Goal: Task Accomplishment & Management: Manage account settings

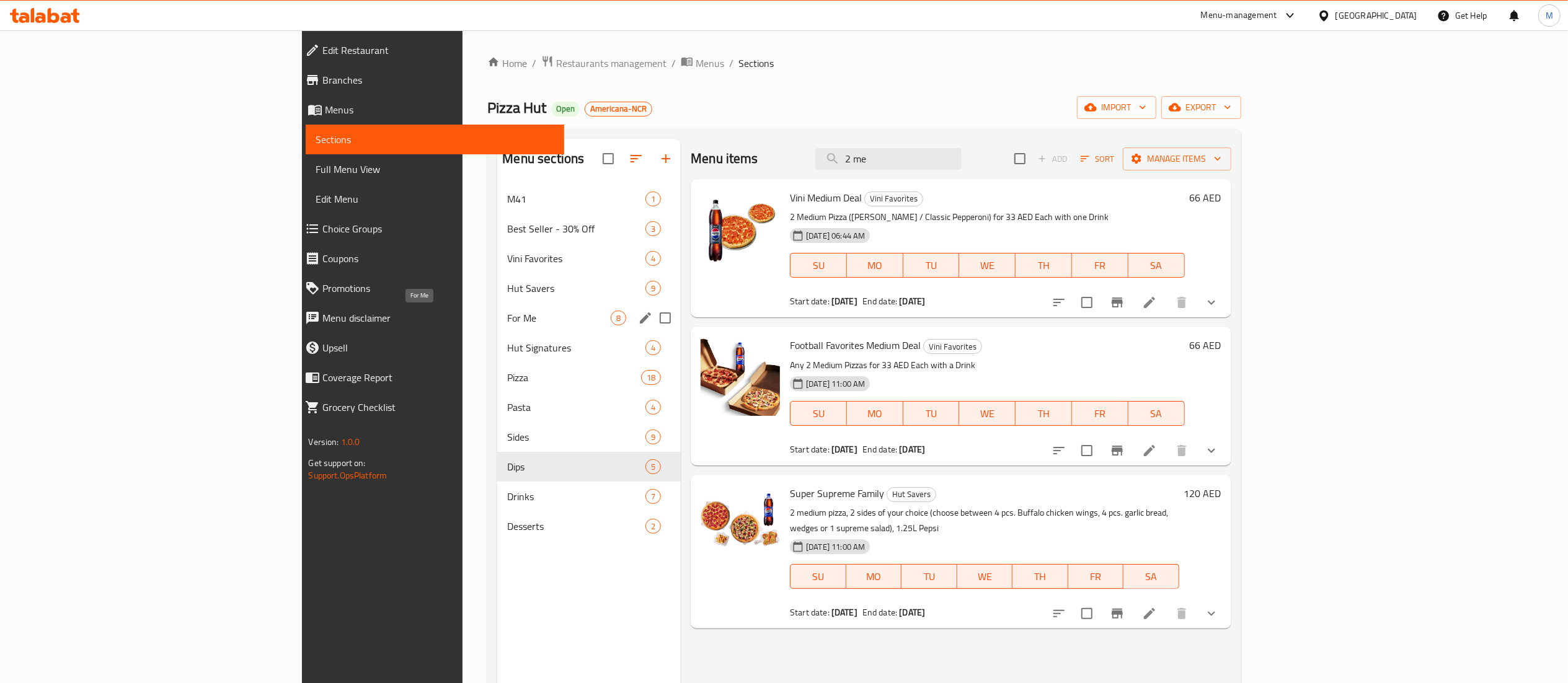
click at [507, 317] on span "For Me" at bounding box center [559, 318] width 103 height 15
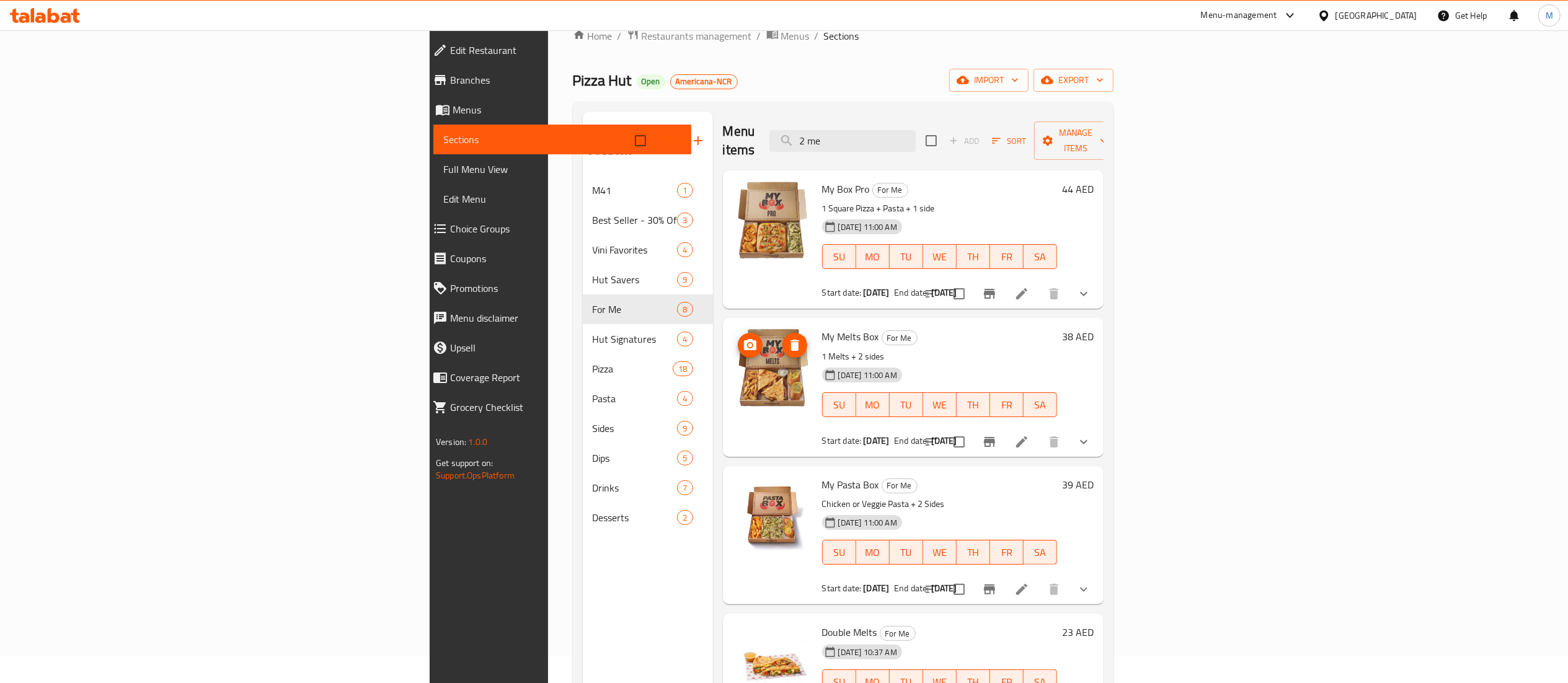
scroll to position [25, 0]
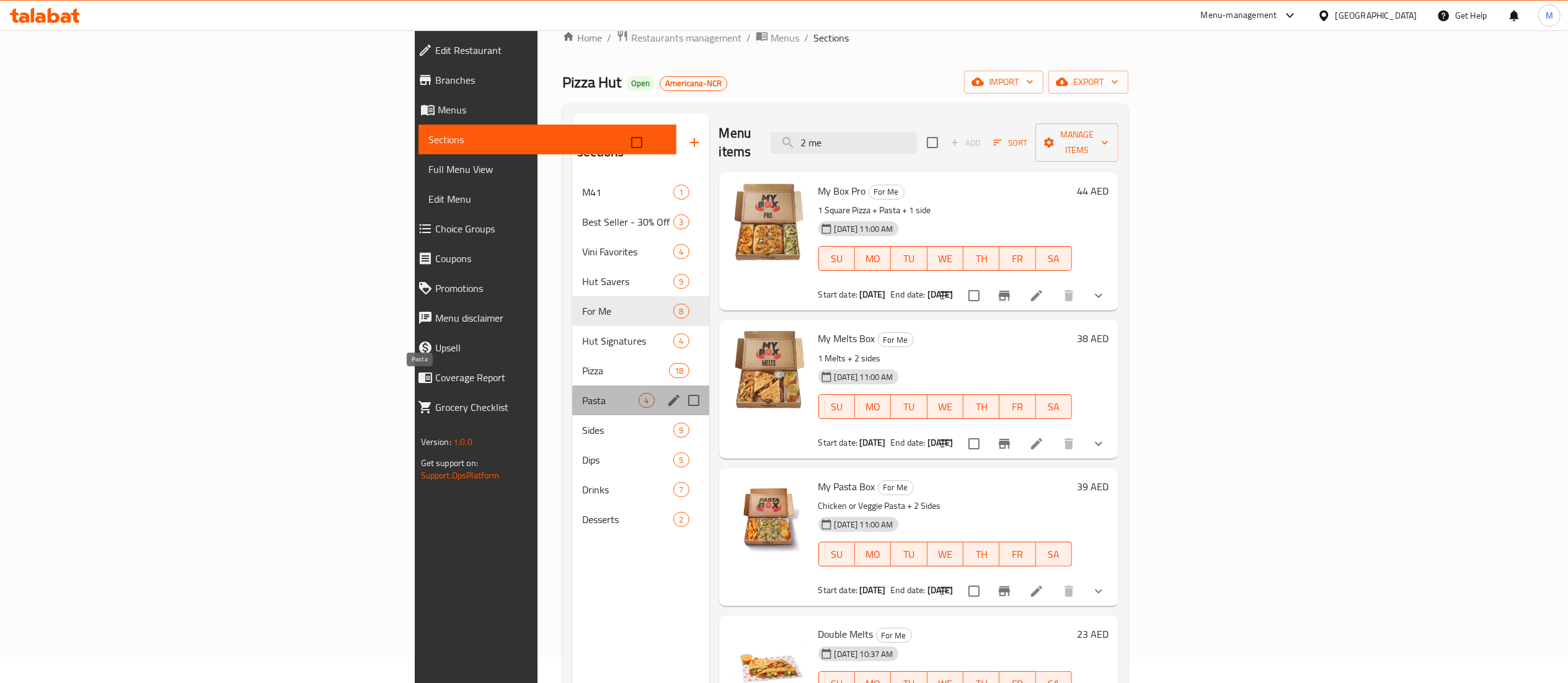
click at [582, 393] on span "Pasta" at bounding box center [610, 401] width 56 height 15
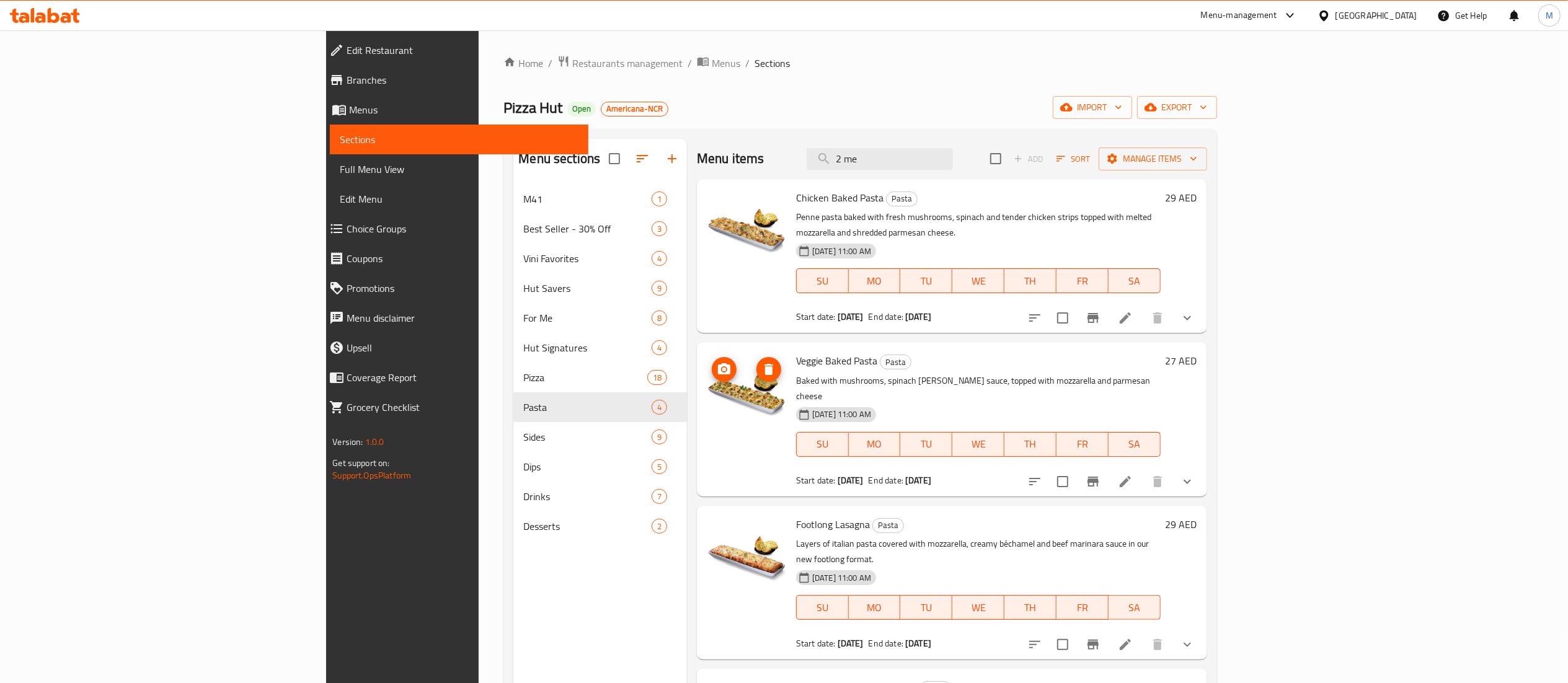
scroll to position [174, 0]
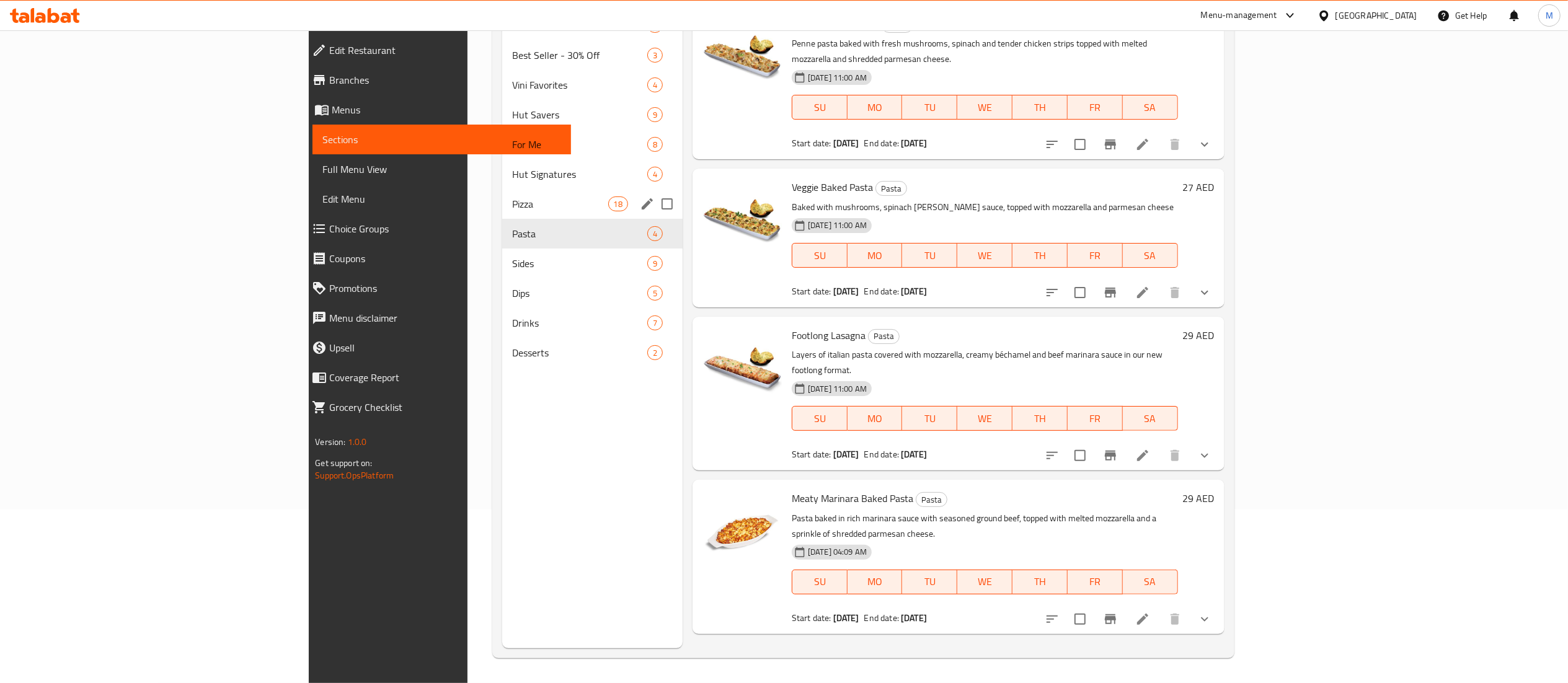
click at [512, 209] on span "Pizza" at bounding box center [560, 204] width 96 height 15
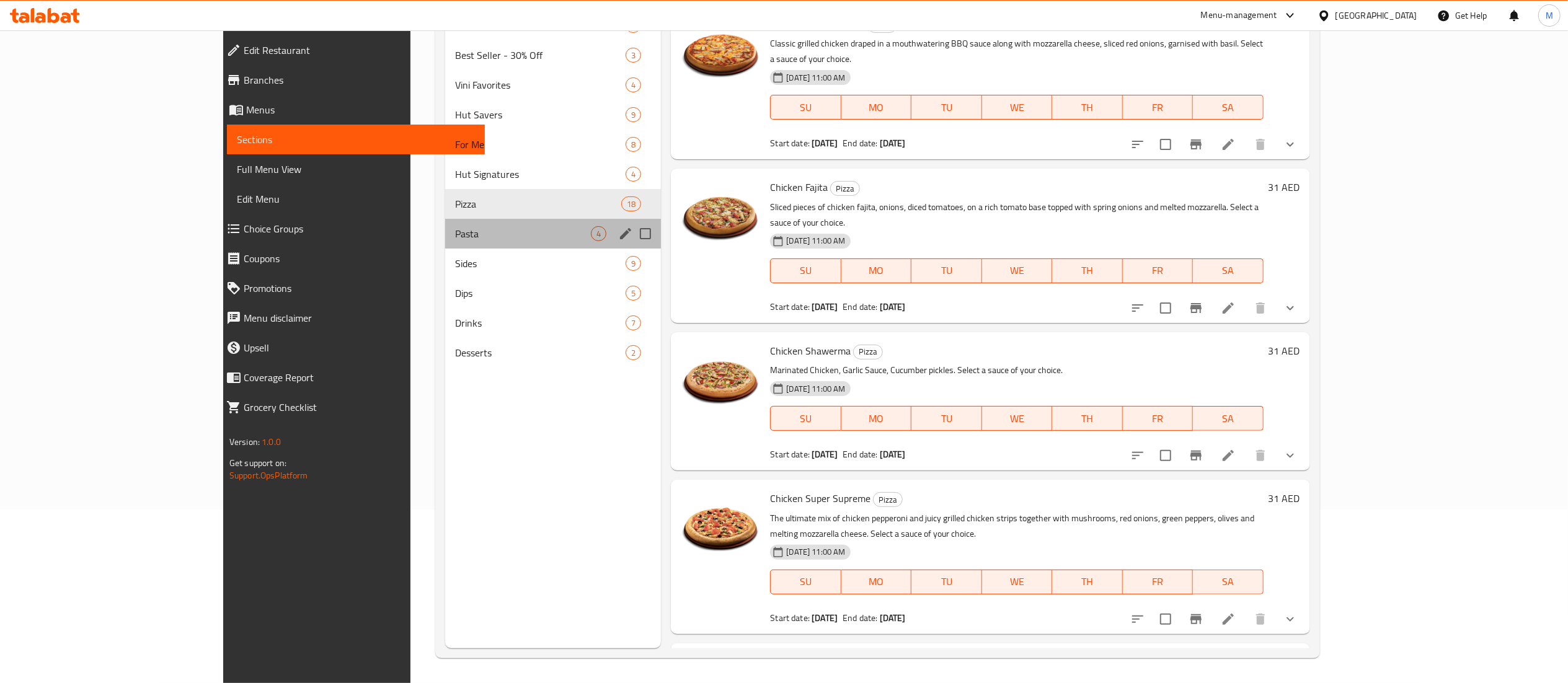
click at [445, 221] on div "Pasta 4" at bounding box center [553, 234] width 216 height 30
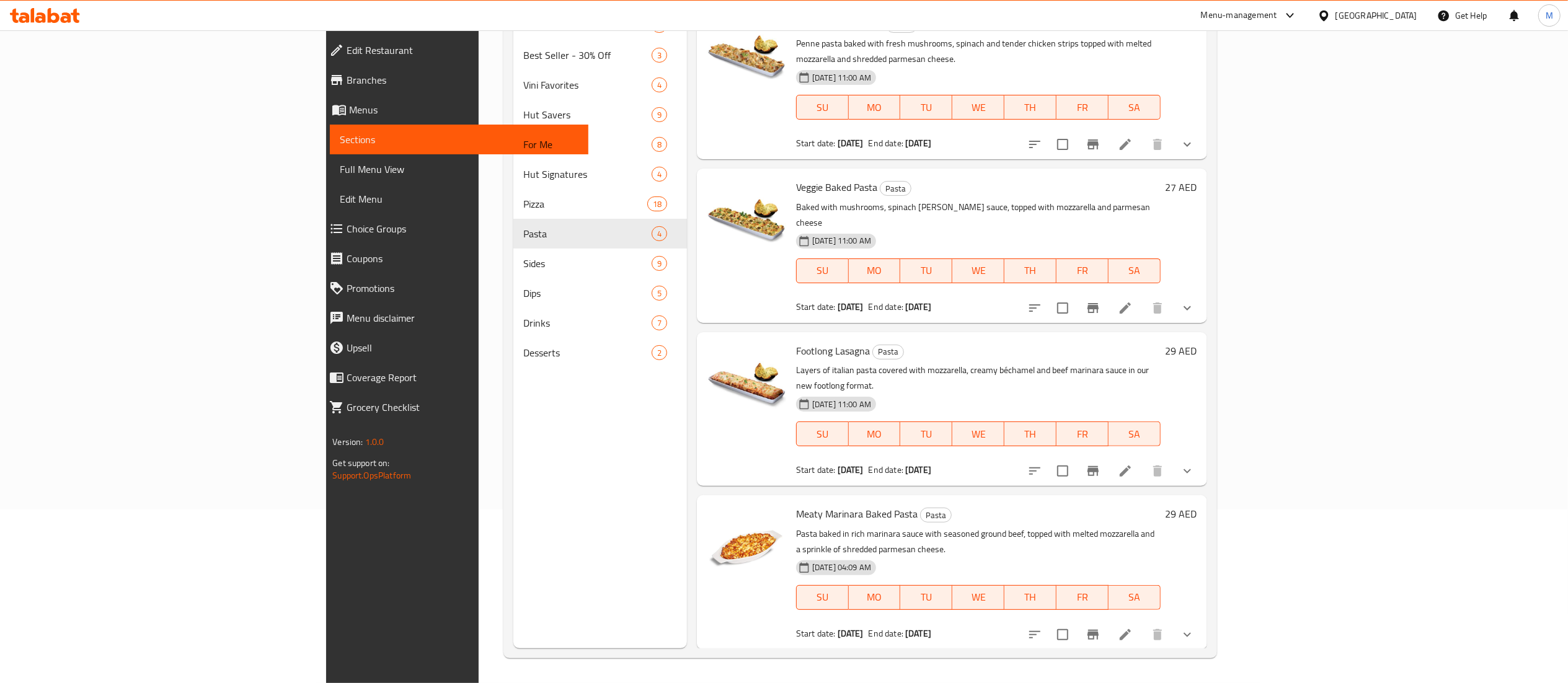
click at [796, 341] on span "Footlong Lasagna" at bounding box center [833, 350] width 74 height 18
copy h6 "Lasagna"
click at [932, 505] on h6 "Meaty Marinara Baked Pasta Pasta" at bounding box center [978, 513] width 364 height 17
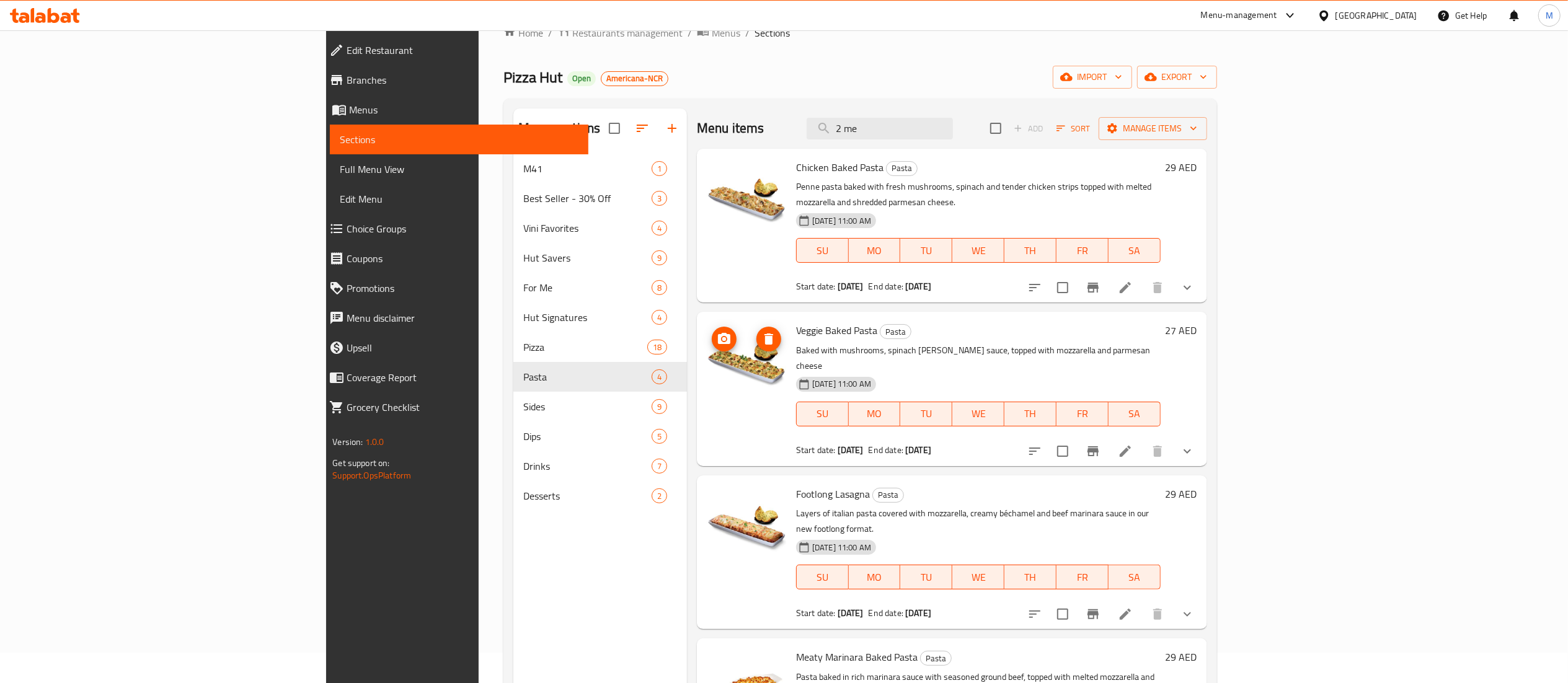
scroll to position [30, 0]
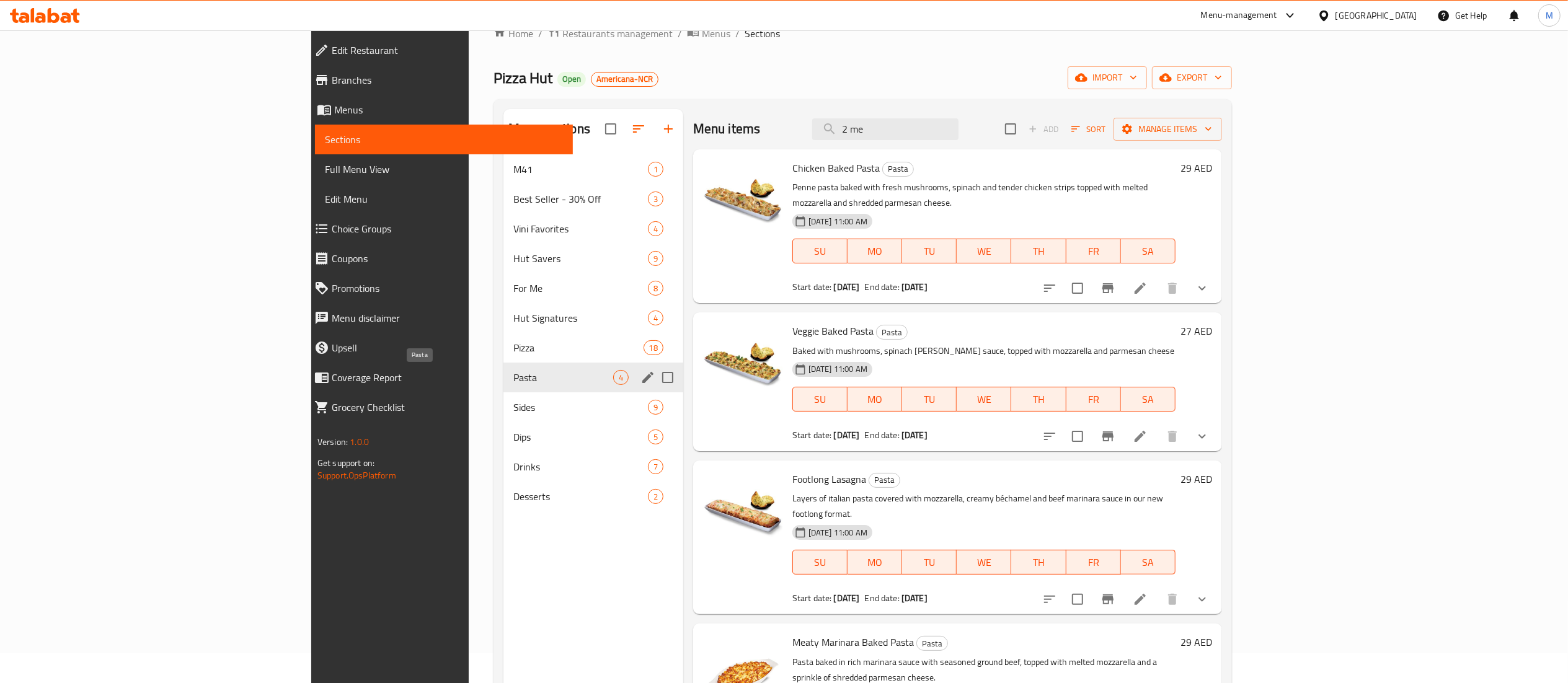
click at [514, 372] on span "Pasta" at bounding box center [563, 377] width 100 height 15
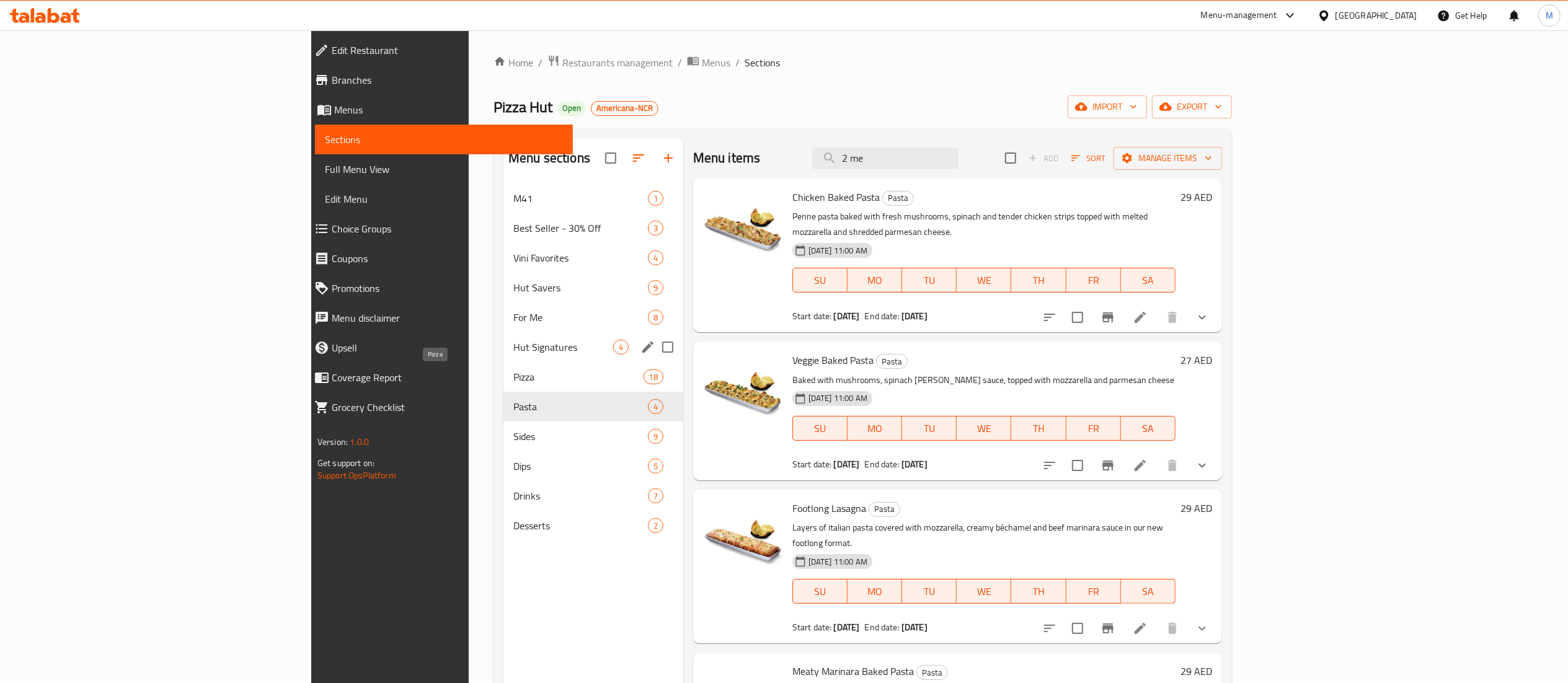
scroll to position [0, 0]
click at [514, 260] on span "Vini Favorites" at bounding box center [563, 258] width 100 height 15
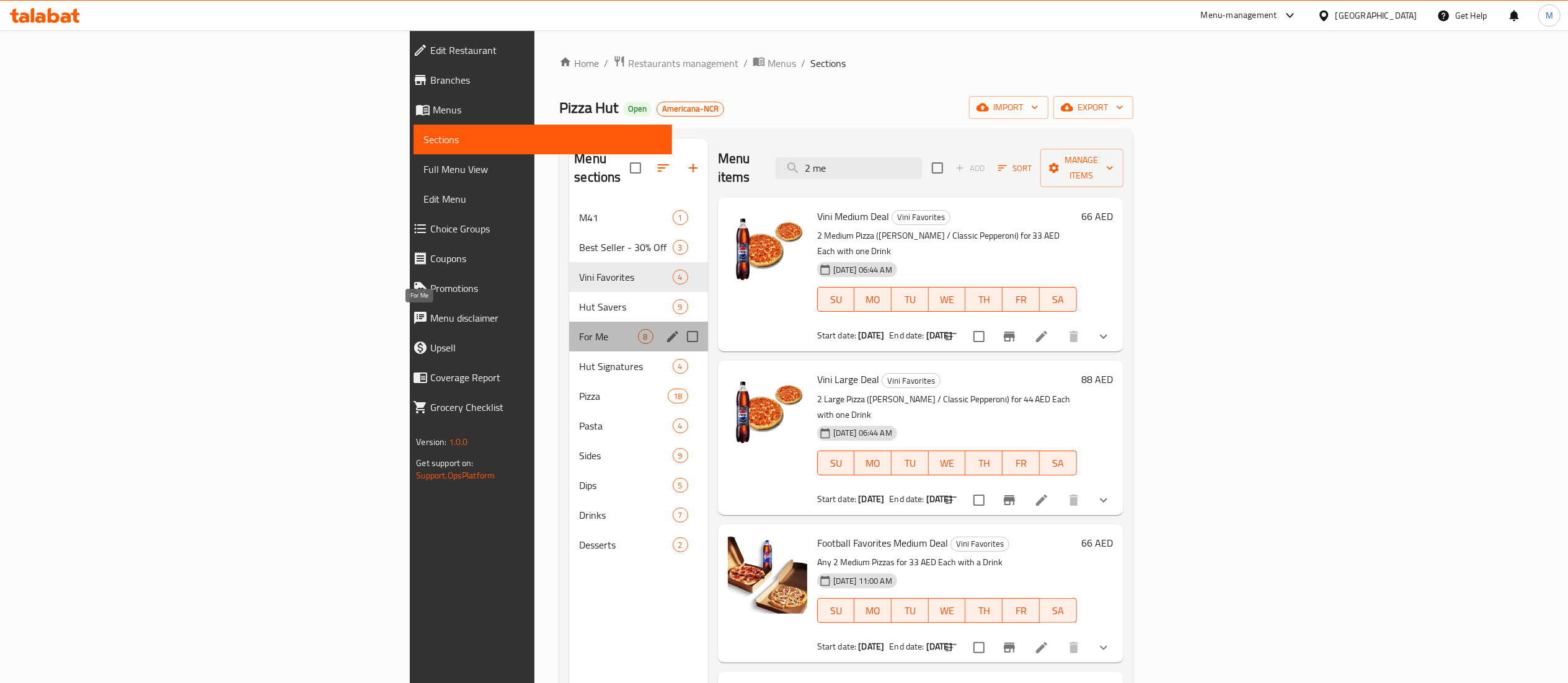
click at [579, 329] on span "For Me" at bounding box center [608, 336] width 58 height 15
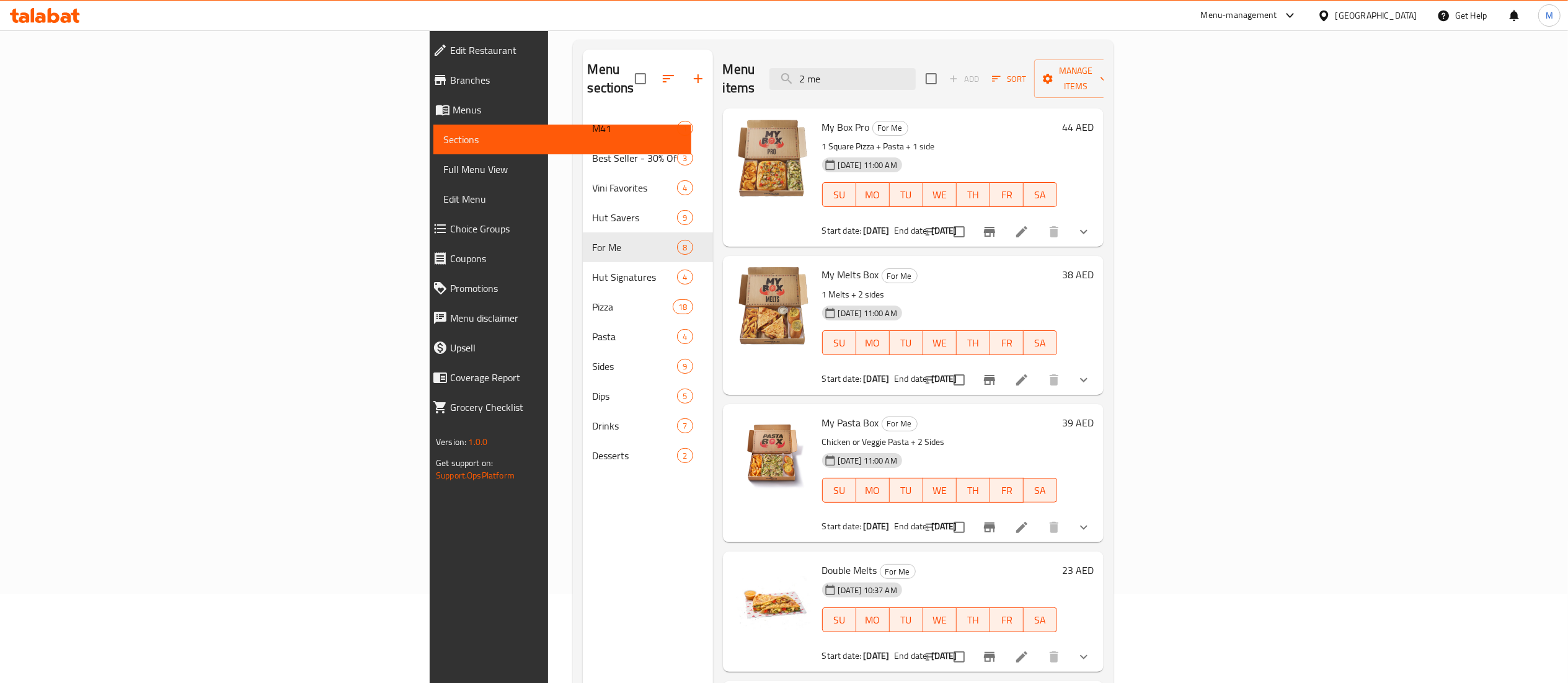
scroll to position [88, 0]
click at [733, 455] on img at bounding box center [773, 455] width 79 height 79
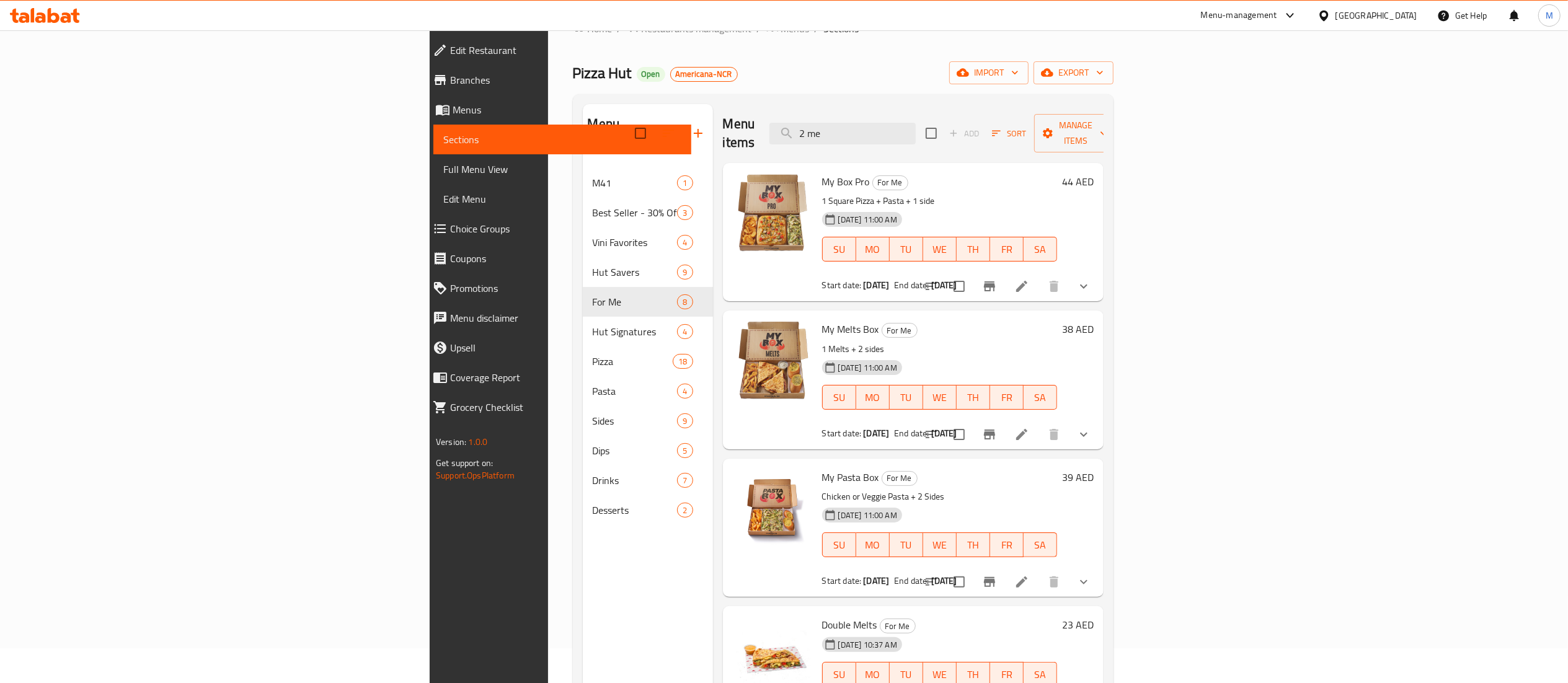
scroll to position [33, 0]
drag, startPoint x: 881, startPoint y: 468, endPoint x: 604, endPoint y: 534, distance: 284.8
click at [604, 534] on div "Menu sections M41 1 Best Seller - 30% Off 3 Vini Favorites 4 Hut Savers 9 For M…" at bounding box center [648, 447] width 130 height 683
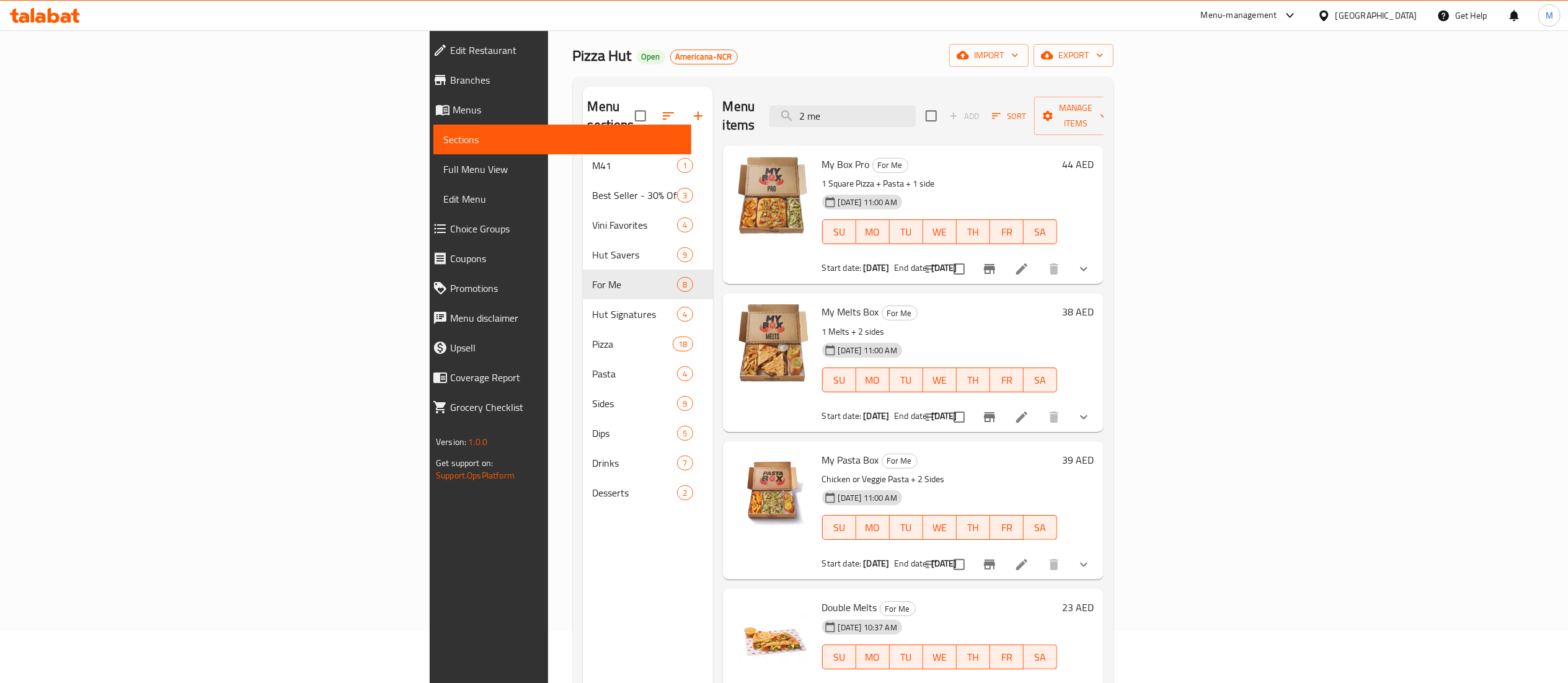
scroll to position [50, 0]
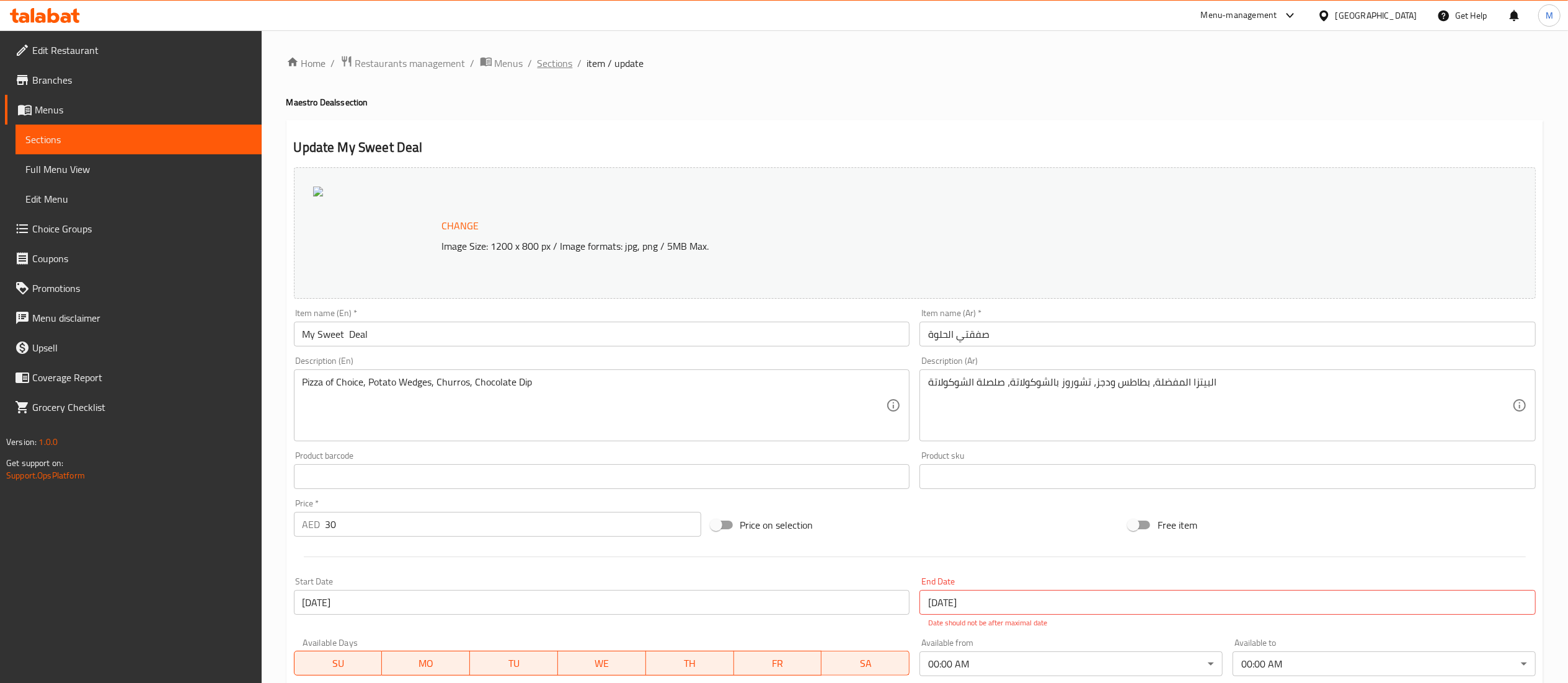
click at [560, 64] on span "Sections" at bounding box center [555, 64] width 36 height 15
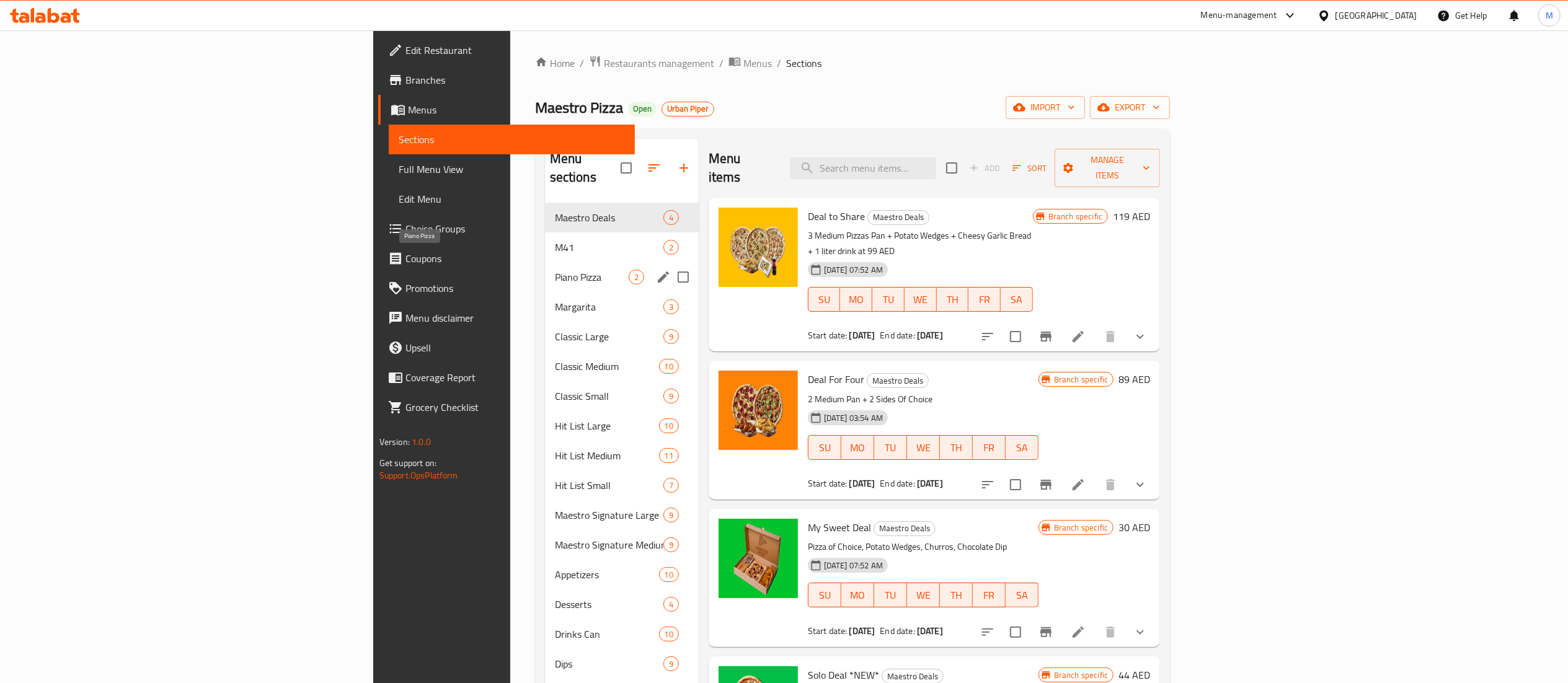
click at [555, 269] on span "Piano Pizza" at bounding box center [592, 277] width 74 height 15
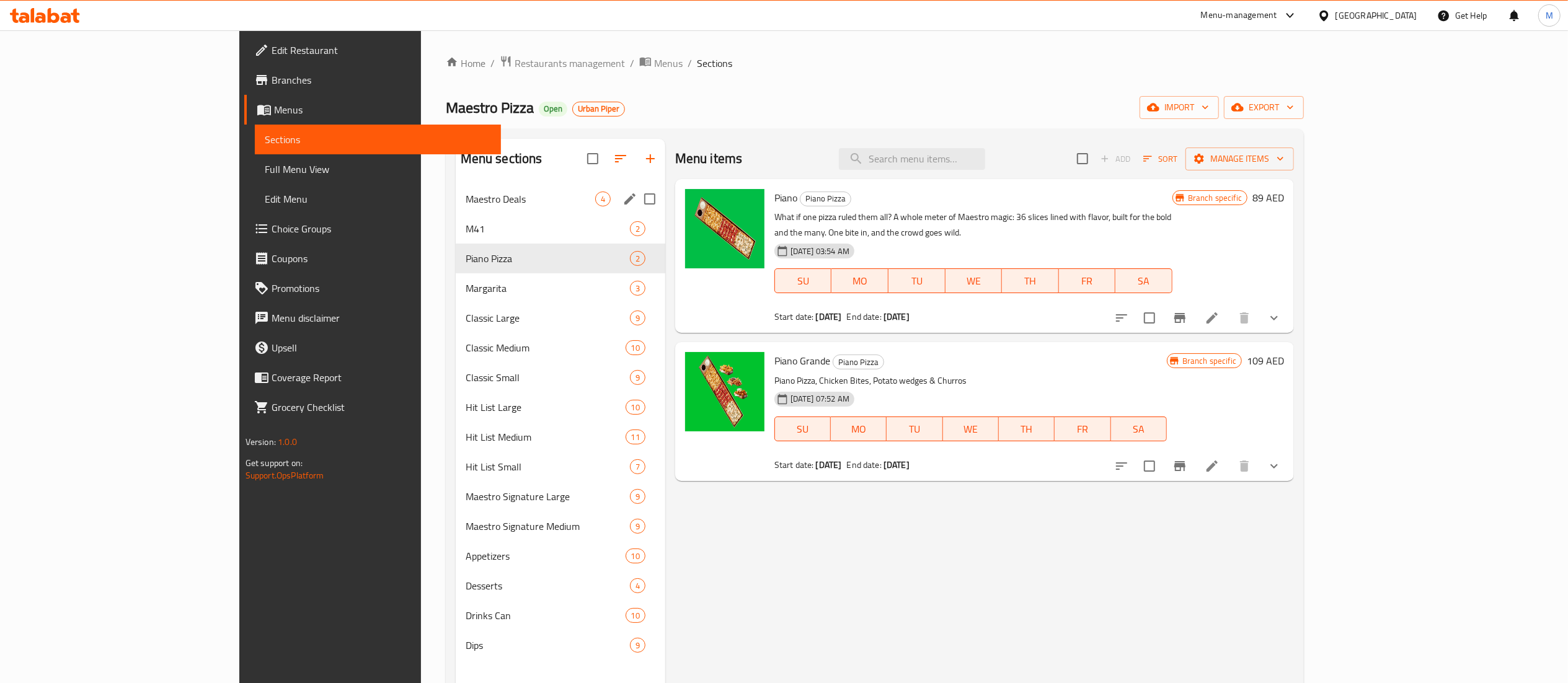
click at [455, 209] on div "Maestro Deals 4" at bounding box center [560, 199] width 209 height 30
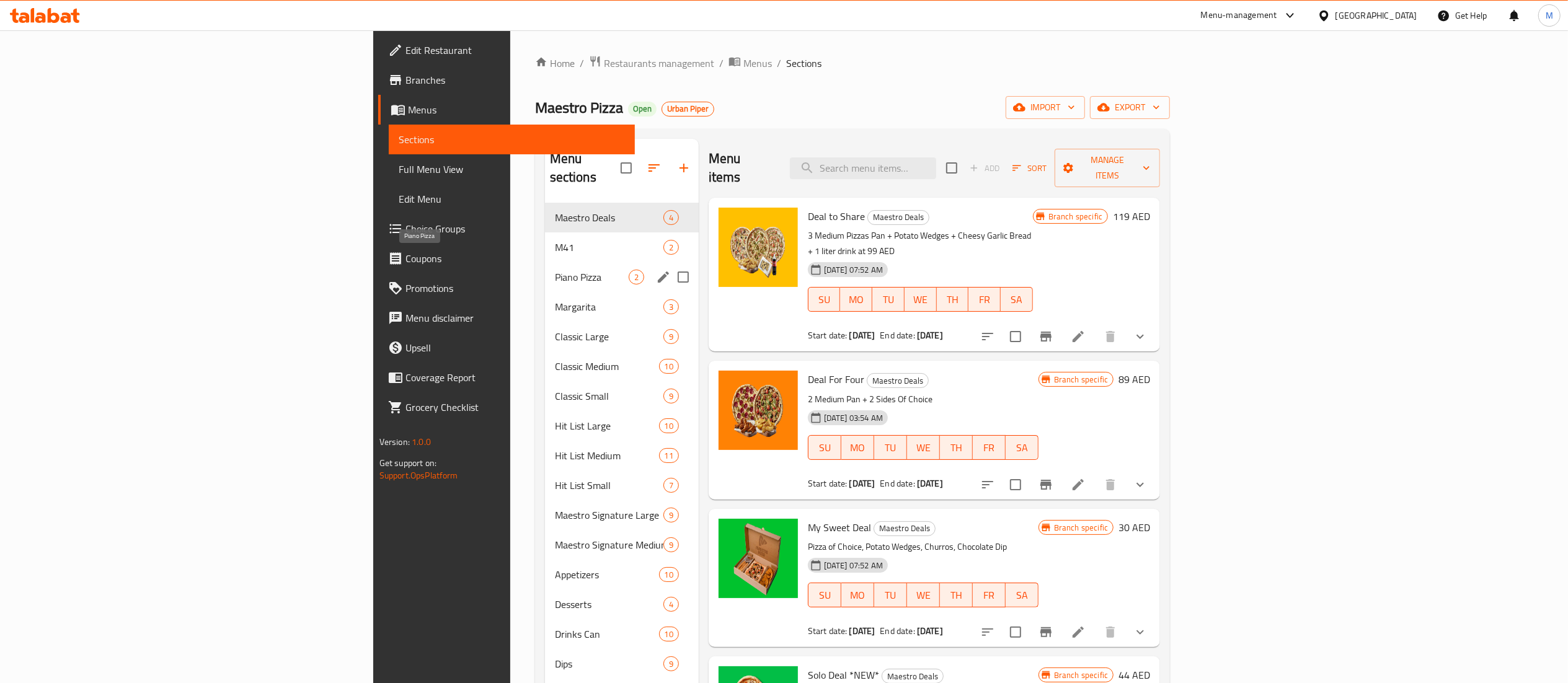
click at [545, 267] on div "Piano Pizza 2" at bounding box center [622, 277] width 154 height 30
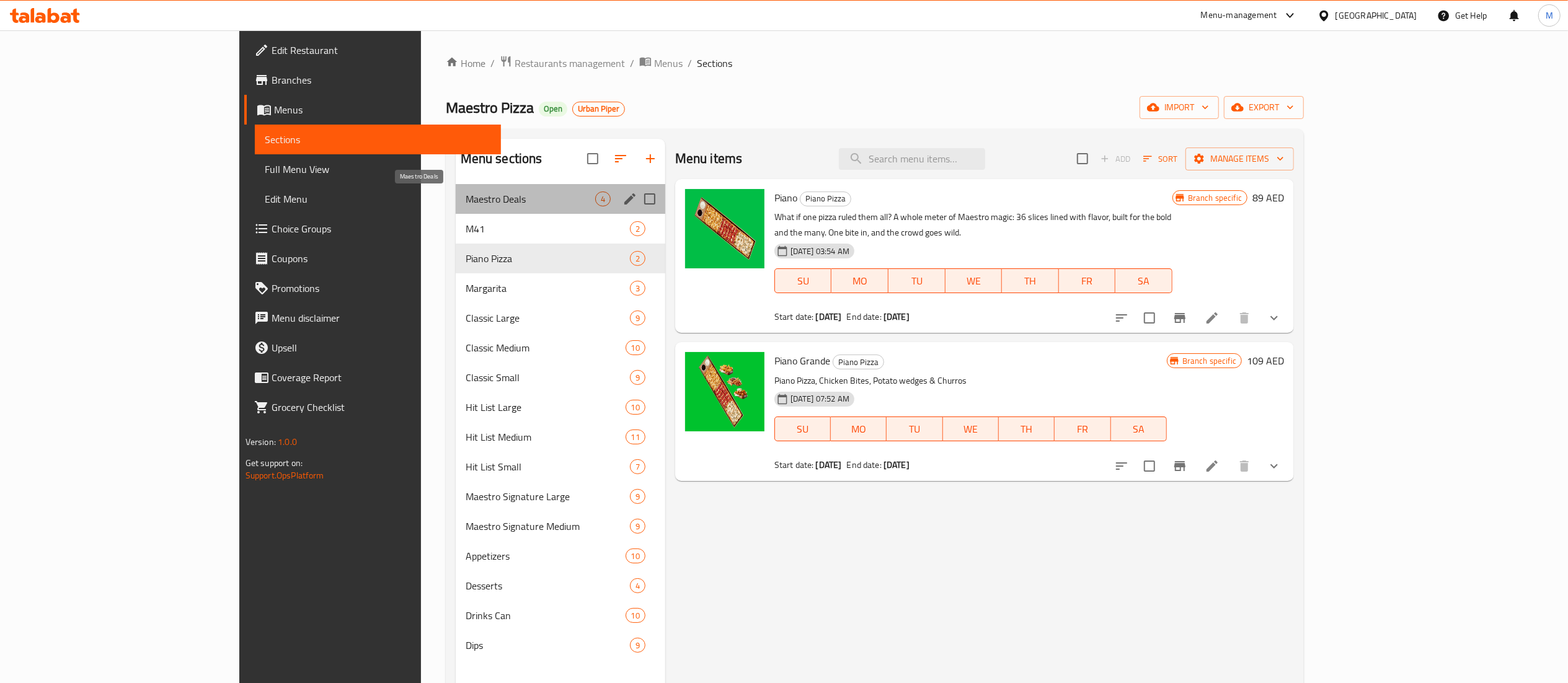
click at [466, 202] on span "Maestro Deals" at bounding box center [530, 199] width 129 height 15
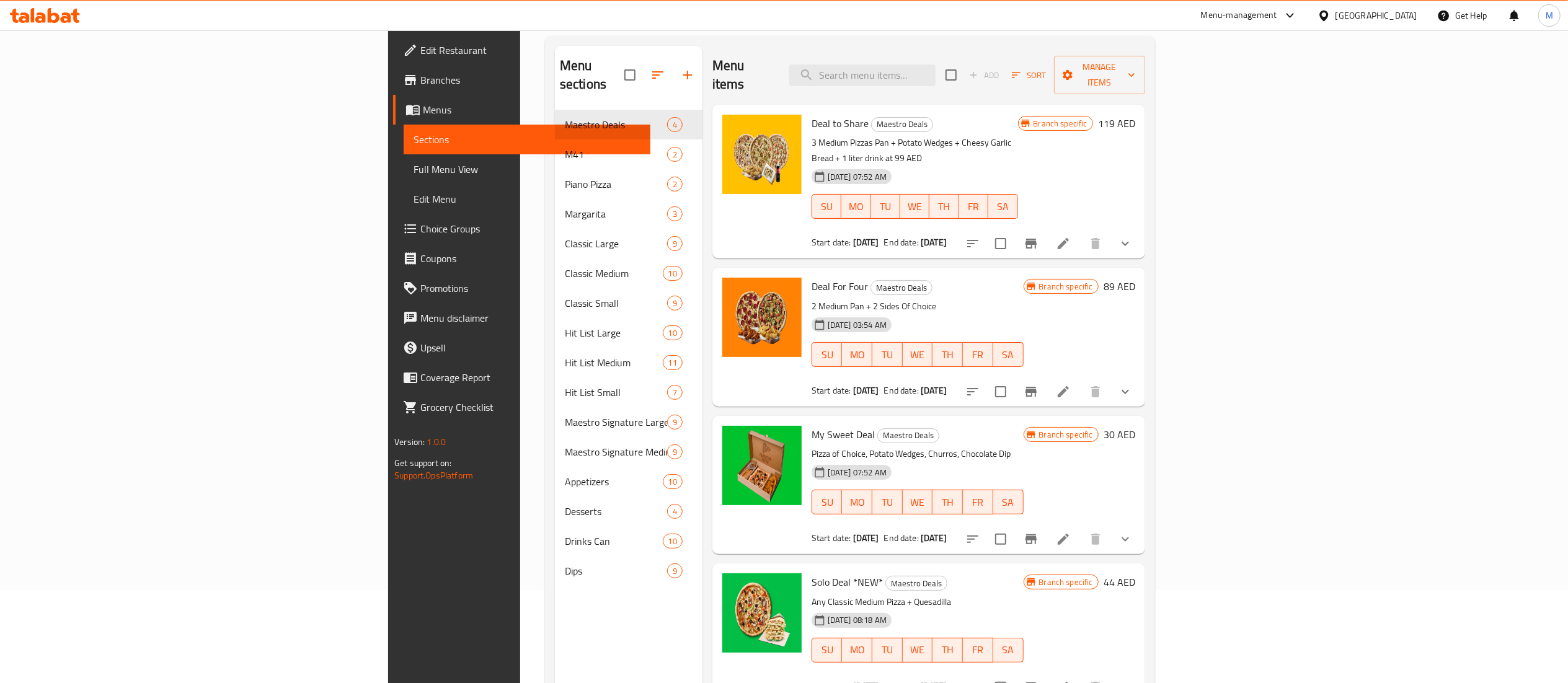
scroll to position [94, 0]
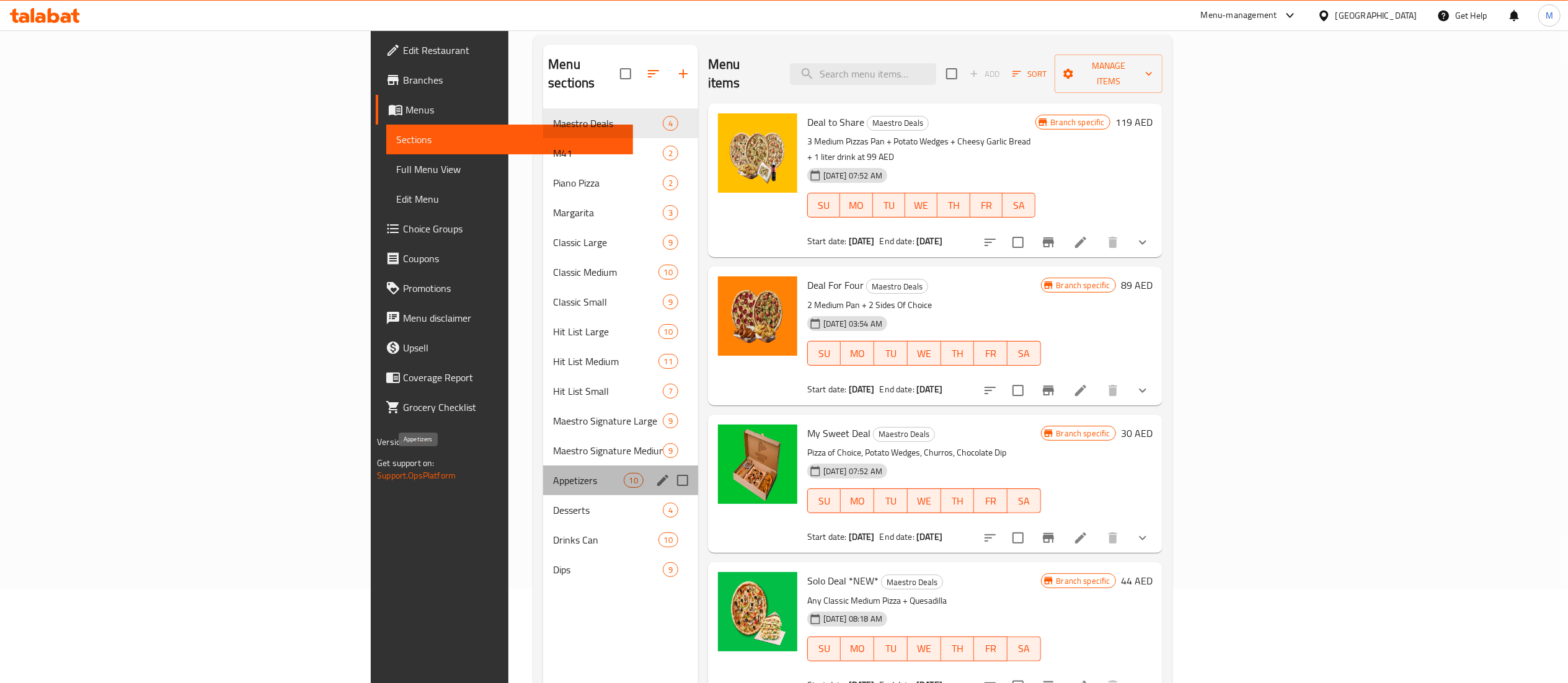
click at [553, 473] on span "Appetizers" at bounding box center [588, 481] width 70 height 15
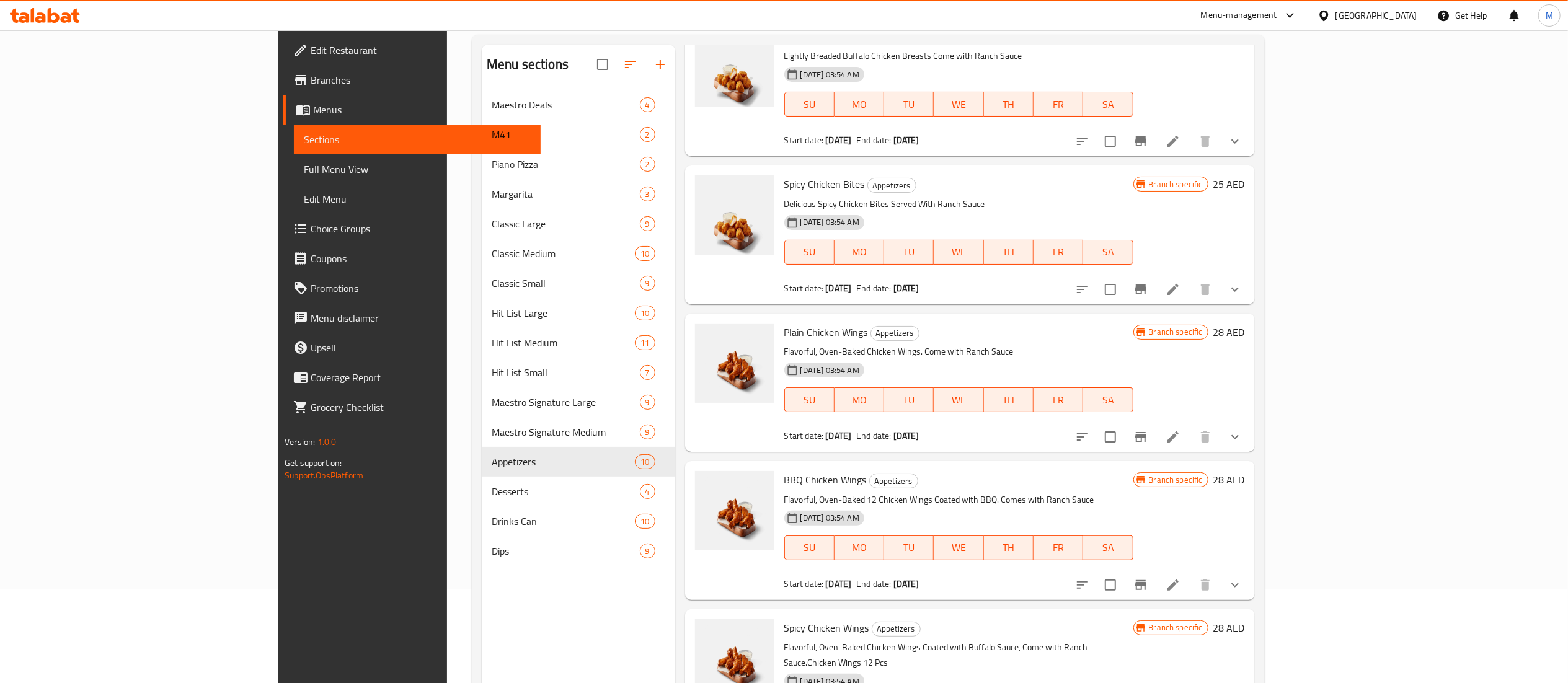
scroll to position [744, 0]
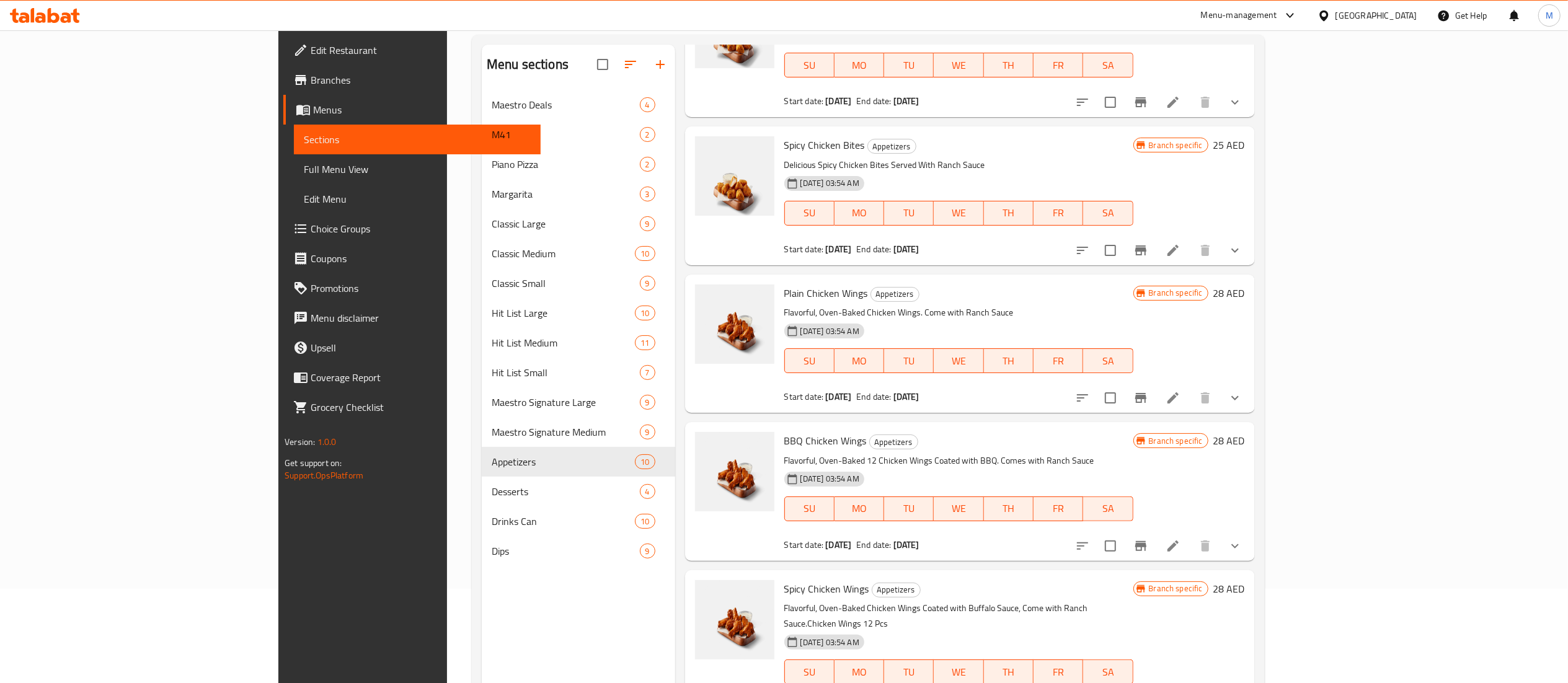
click at [859, 305] on p "Flavorful, Oven-Baked Chicken Wings. Come with Ranch Sauce" at bounding box center [959, 312] width 349 height 16
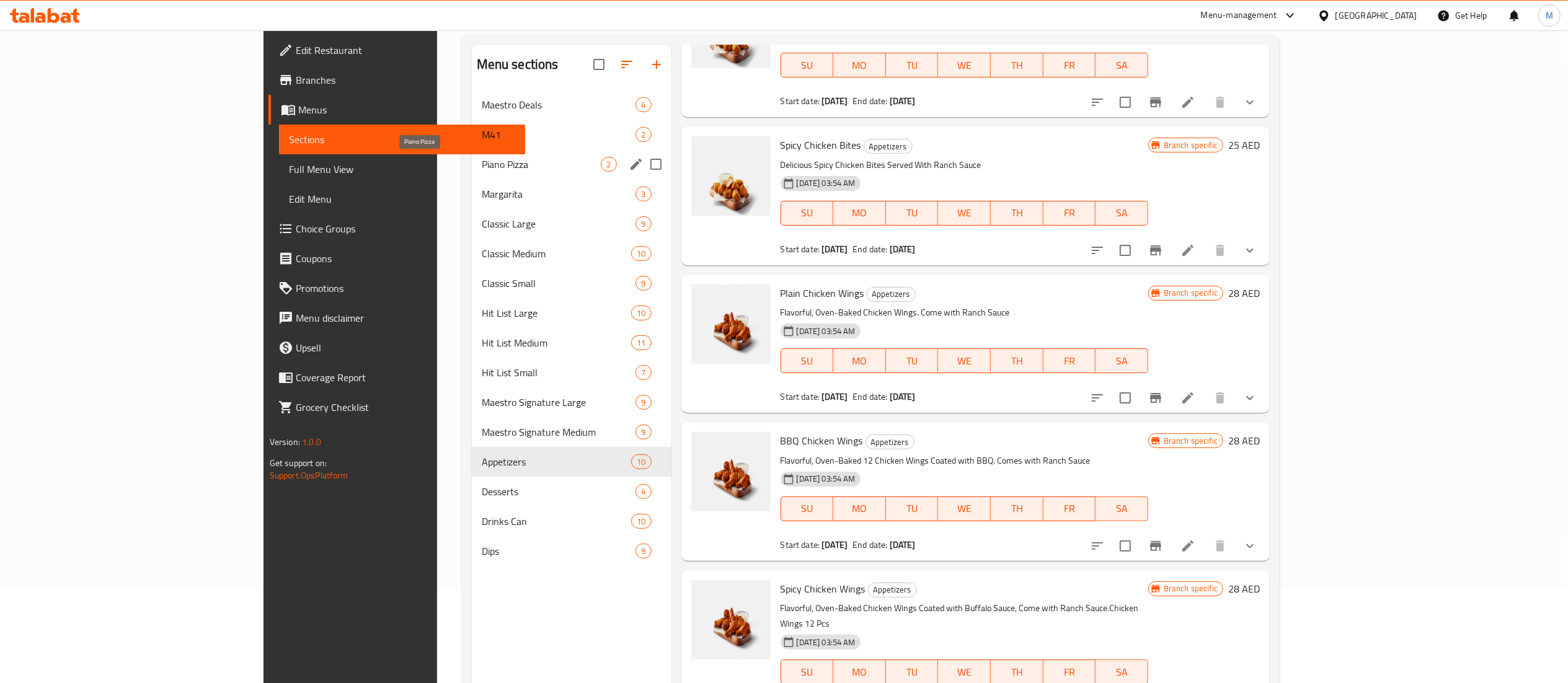
scroll to position [0, 0]
